Goal: Obtain resource: Download file/media

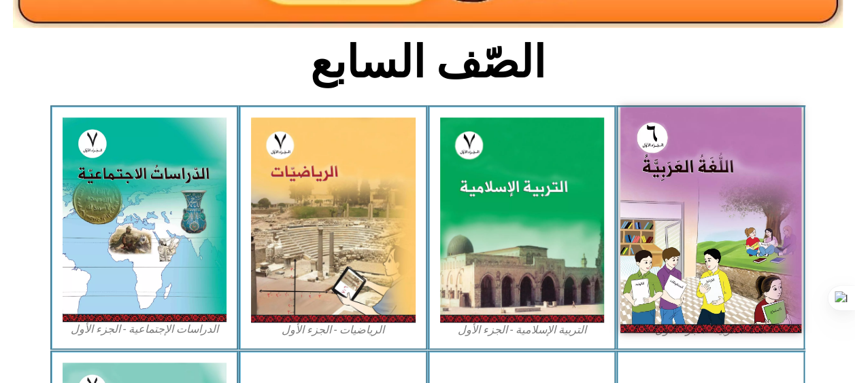
scroll to position [476, 0]
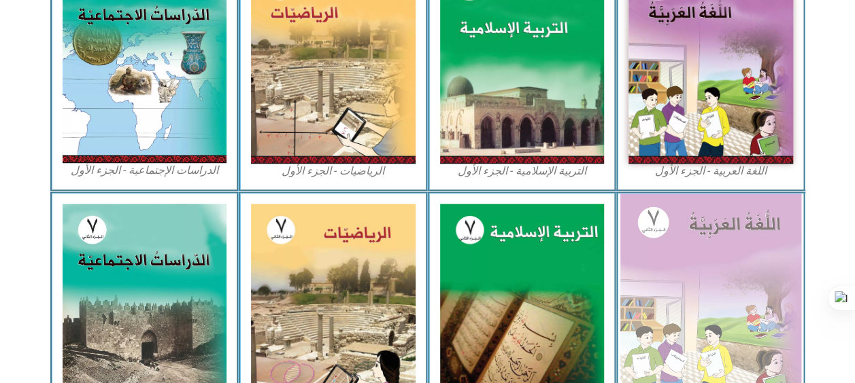
click at [671, 274] on img at bounding box center [710, 306] width 181 height 226
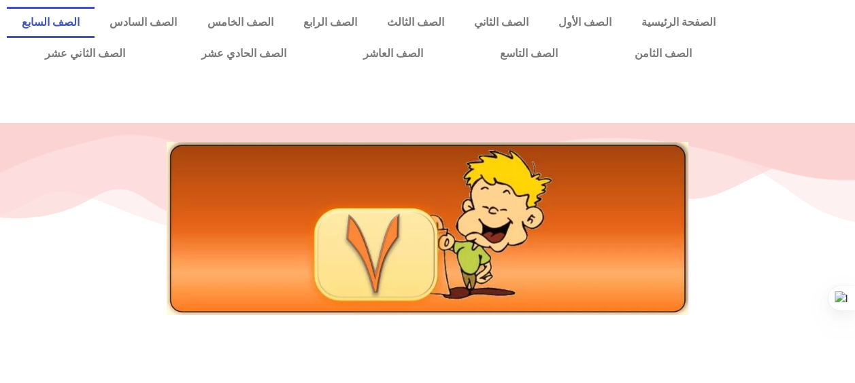
click at [95, 16] on link "الصف السابع" at bounding box center [51, 22] width 88 height 31
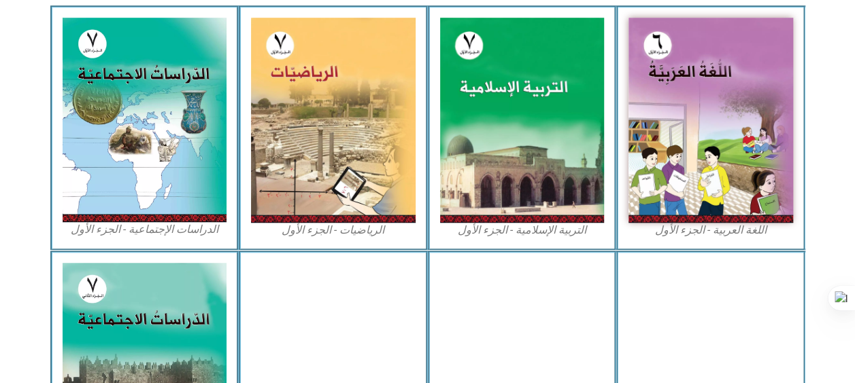
scroll to position [476, 0]
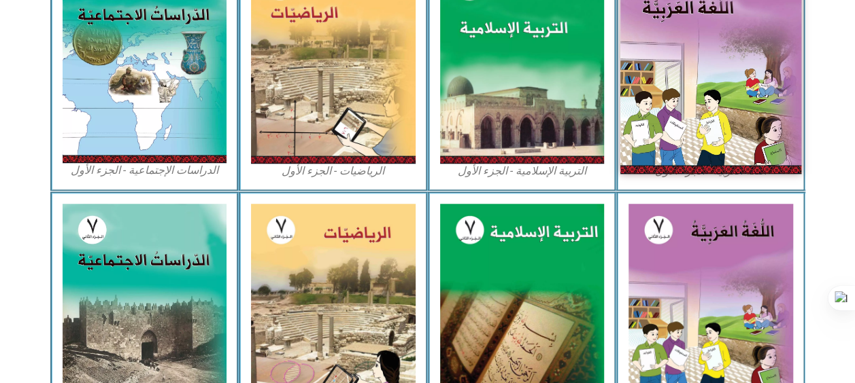
click at [698, 82] on img at bounding box center [710, 61] width 181 height 226
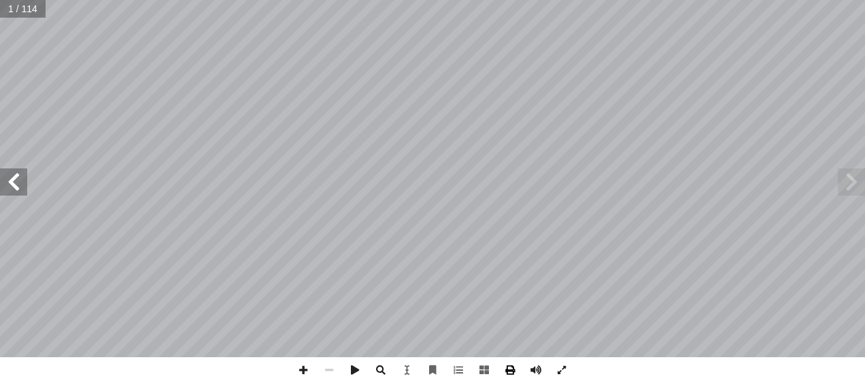
click at [513, 366] on span at bounding box center [510, 371] width 26 height 26
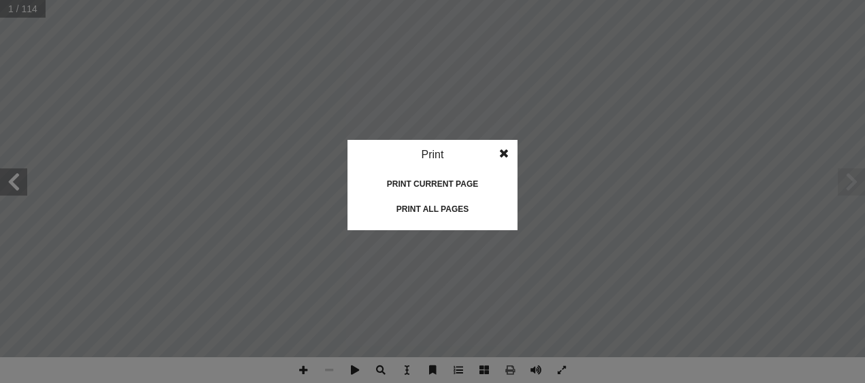
click at [695, 182] on idv "Print Print current page Print left page Print right page Print all pages" at bounding box center [432, 191] width 865 height 383
drag, startPoint x: 446, startPoint y: 222, endPoint x: 440, endPoint y: 209, distance: 13.7
click at [445, 219] on idv "Print Print current page Print left page Print right page Print all pages" at bounding box center [432, 185] width 170 height 90
click at [439, 208] on div "Print all pages" at bounding box center [432, 210] width 136 height 22
